Goal: Find specific page/section: Find specific page/section

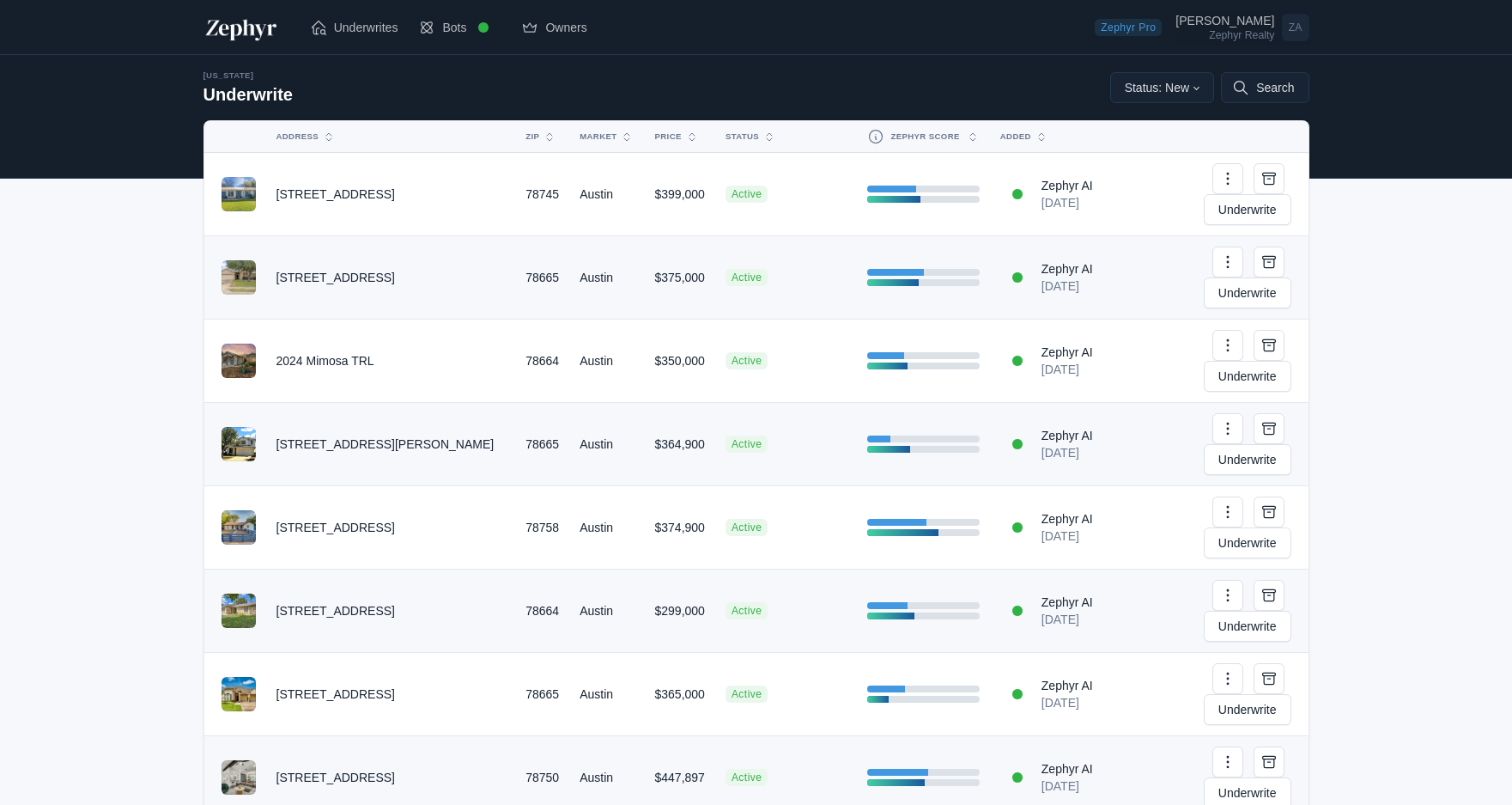
click at [1257, 34] on div "Zephyr Realty" at bounding box center [1225, 36] width 99 height 11
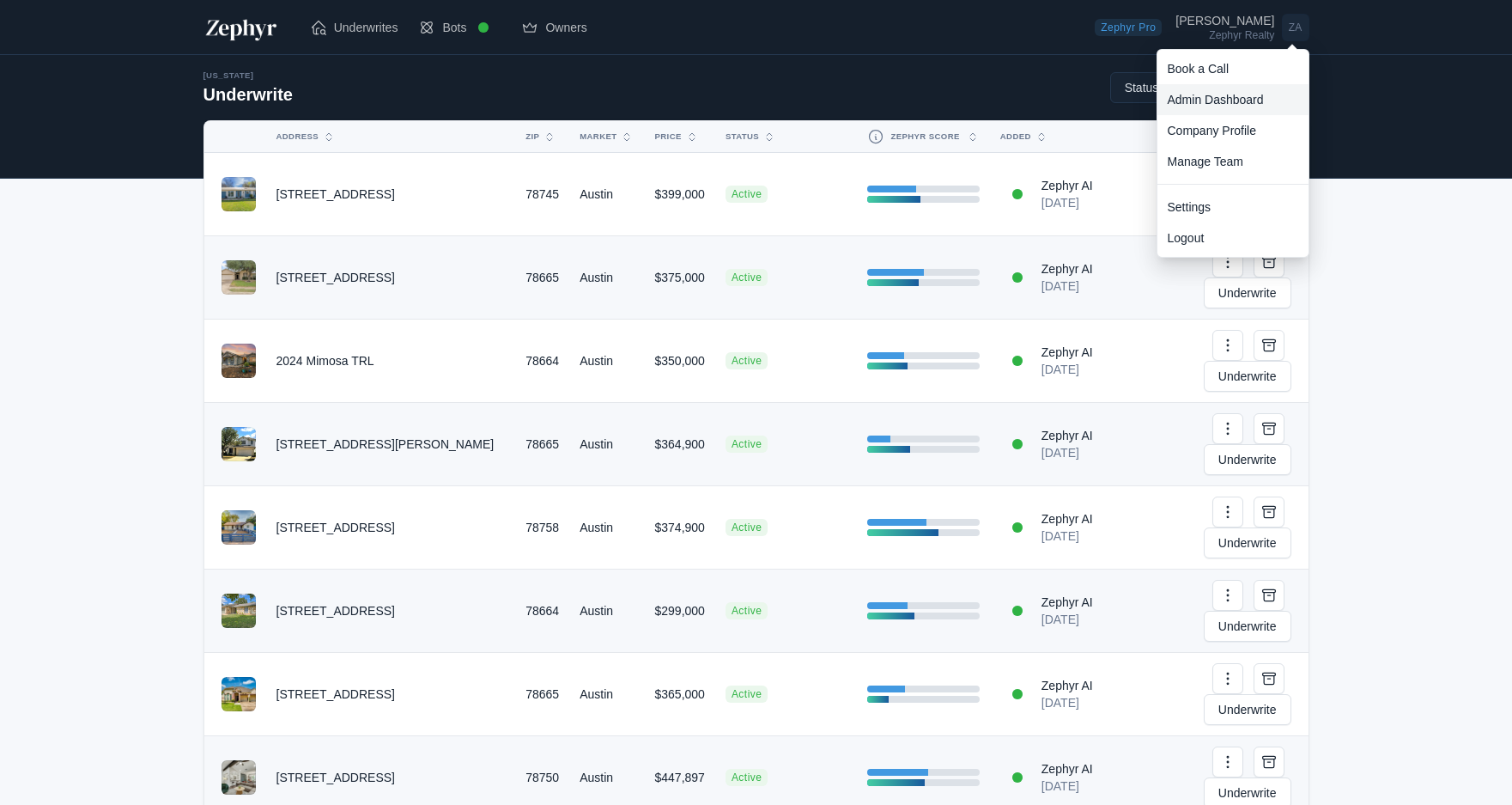
click at [1236, 95] on link "Admin Dashboard" at bounding box center [1233, 99] width 151 height 31
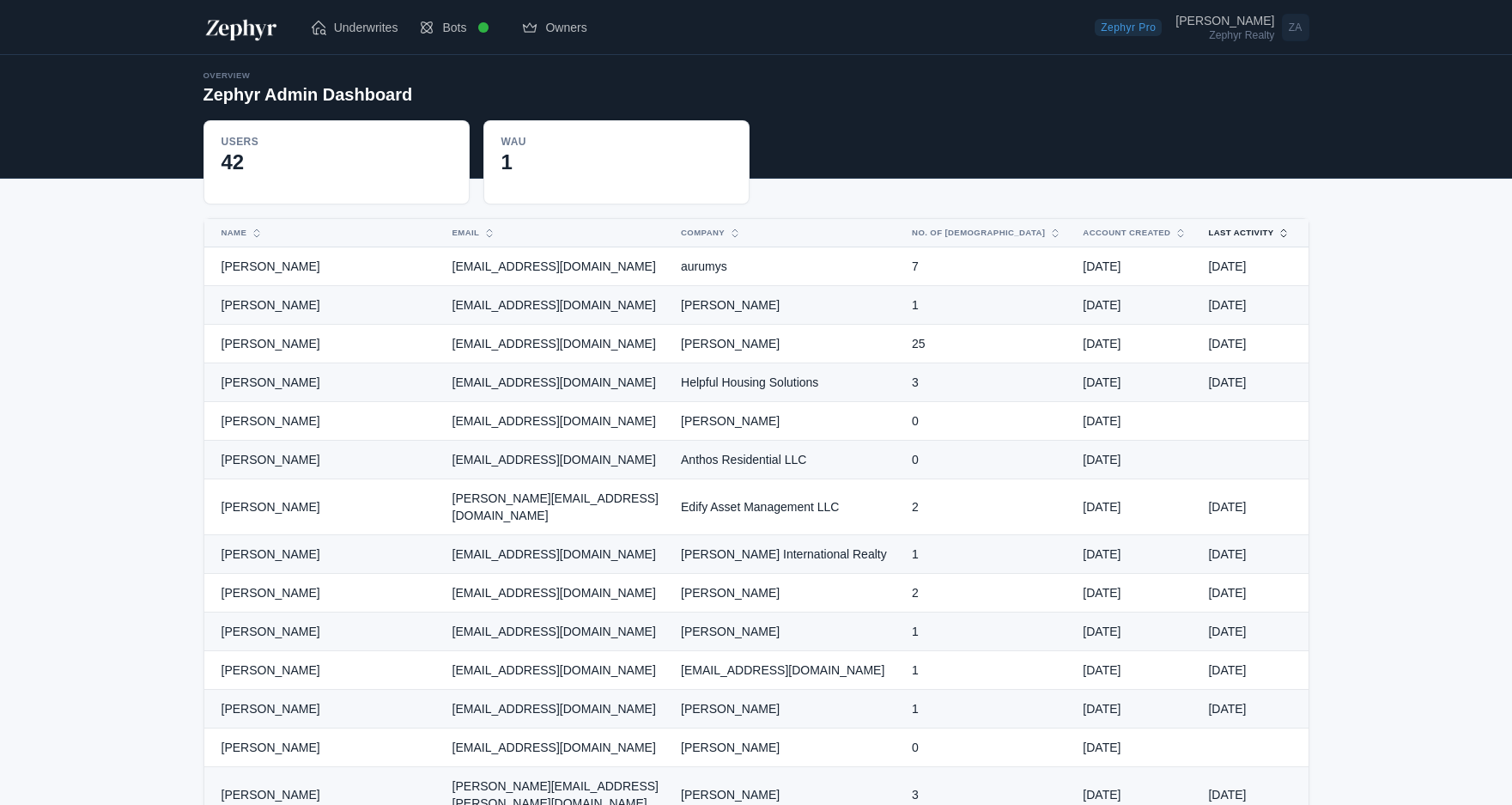
click at [1239, 234] on button "Last Activity" at bounding box center [1239, 232] width 82 height 28
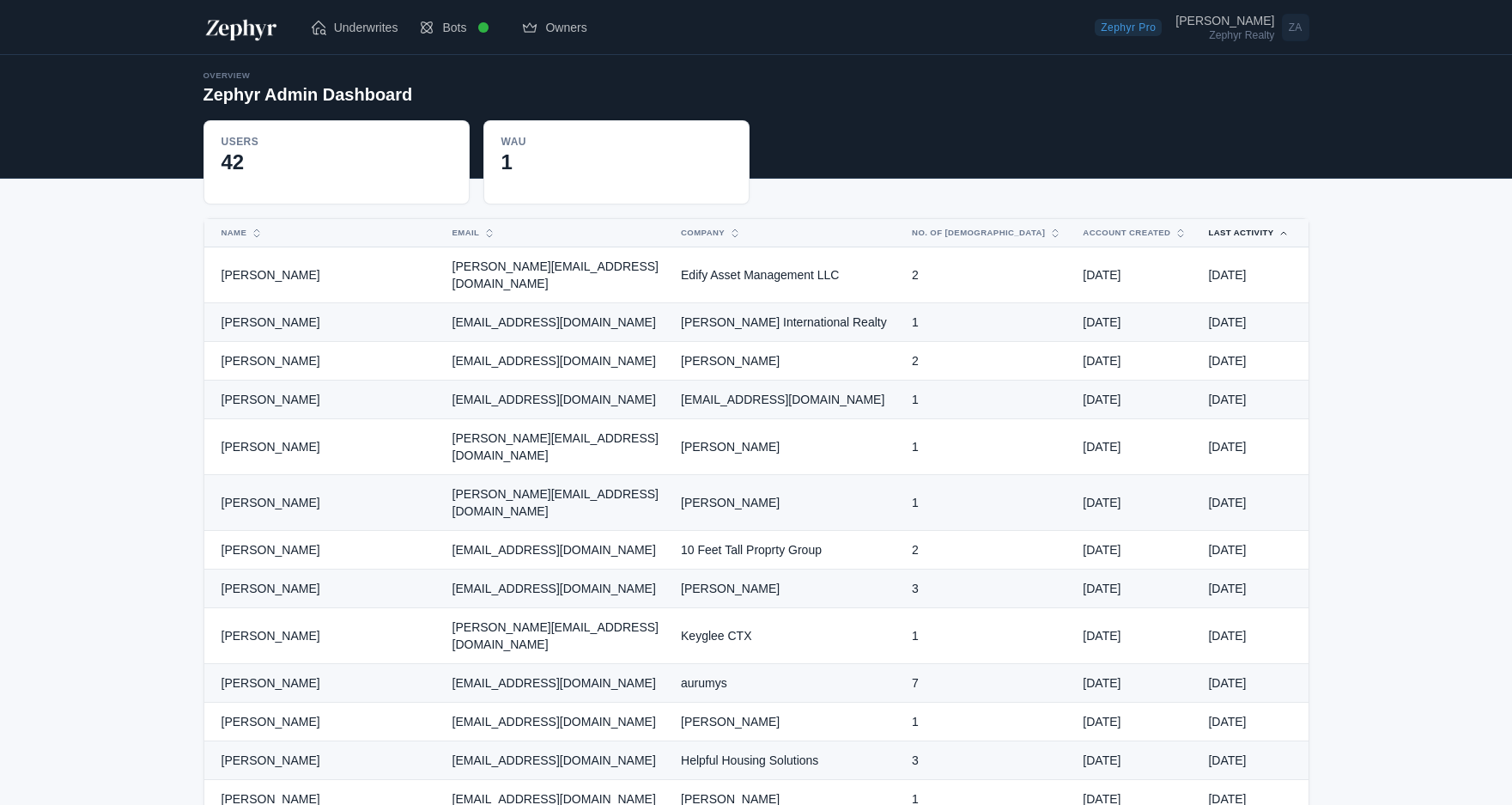
click at [1239, 234] on button "Last Activity" at bounding box center [1239, 232] width 82 height 28
